Goal: Task Accomplishment & Management: Use online tool/utility

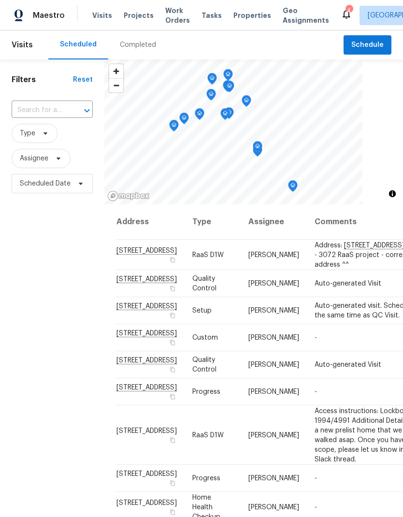
click at [173, 13] on span "Work Orders" at bounding box center [177, 15] width 25 height 19
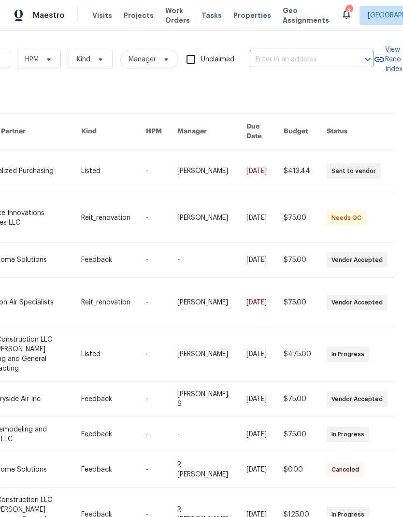
scroll to position [0, 159]
click at [295, 62] on input "text" at bounding box center [298, 59] width 97 height 15
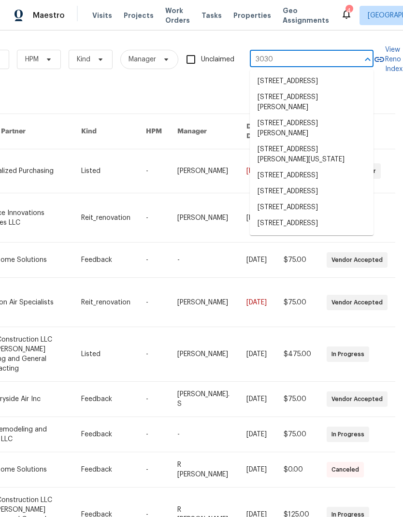
type input "3030"
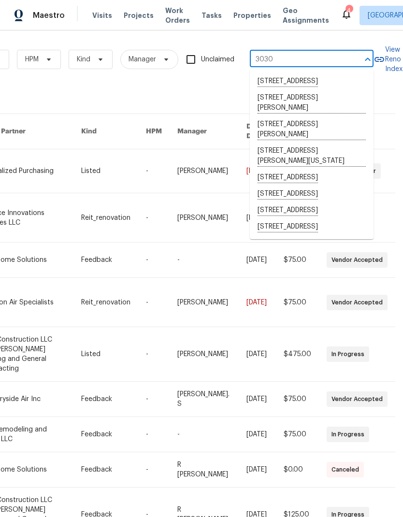
click at [328, 235] on li "[STREET_ADDRESS]" at bounding box center [312, 227] width 124 height 16
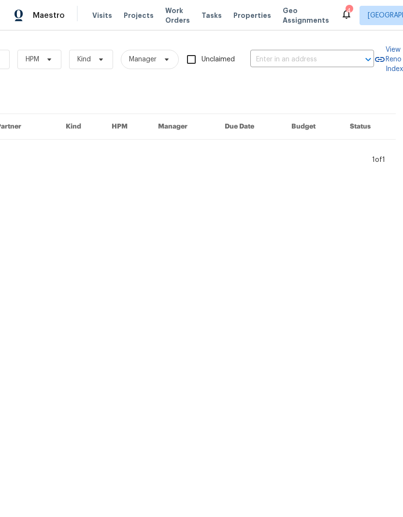
type input "[STREET_ADDRESS]"
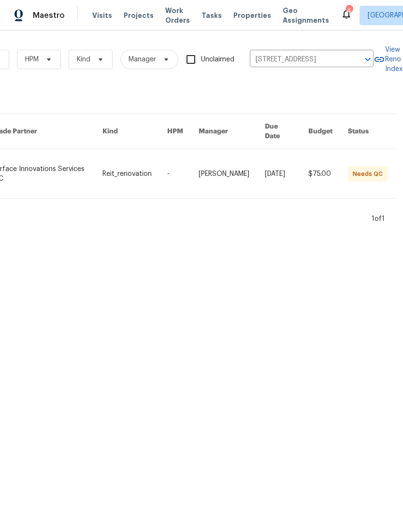
click at [40, 165] on link at bounding box center [47, 173] width 111 height 49
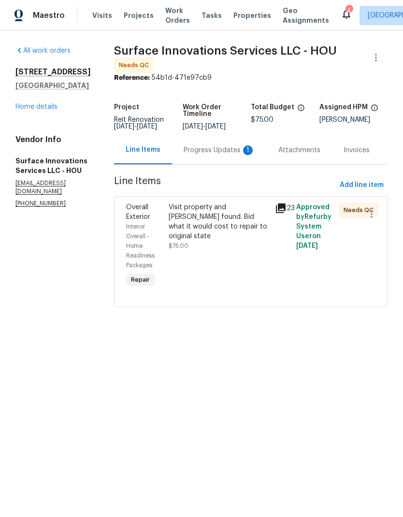
click at [228, 155] on div "Progress Updates 1" at bounding box center [220, 151] width 72 height 10
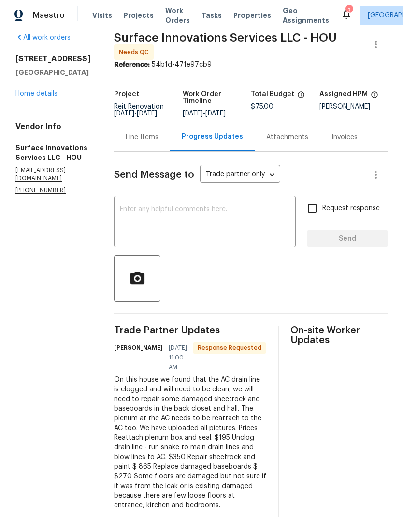
scroll to position [39, 0]
click at [163, 375] on div "On this house we found that the AC drain line is clogged and will need to be cl…" at bounding box center [190, 442] width 152 height 135
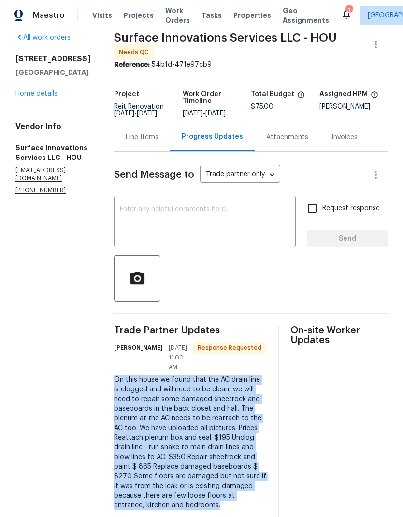
copy div "On this house we found that the AC drain line is clogged and will need to be cl…"
